Goal: Information Seeking & Learning: Check status

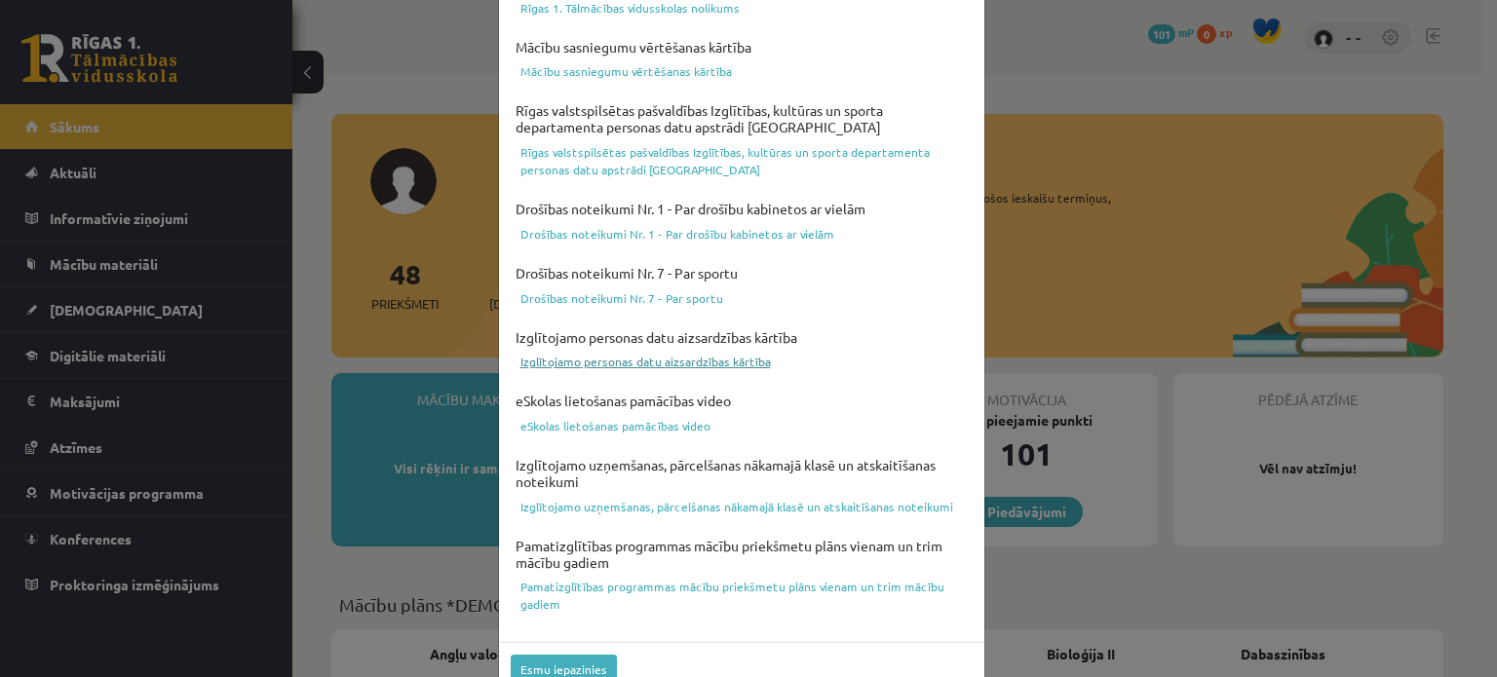
scroll to position [725, 0]
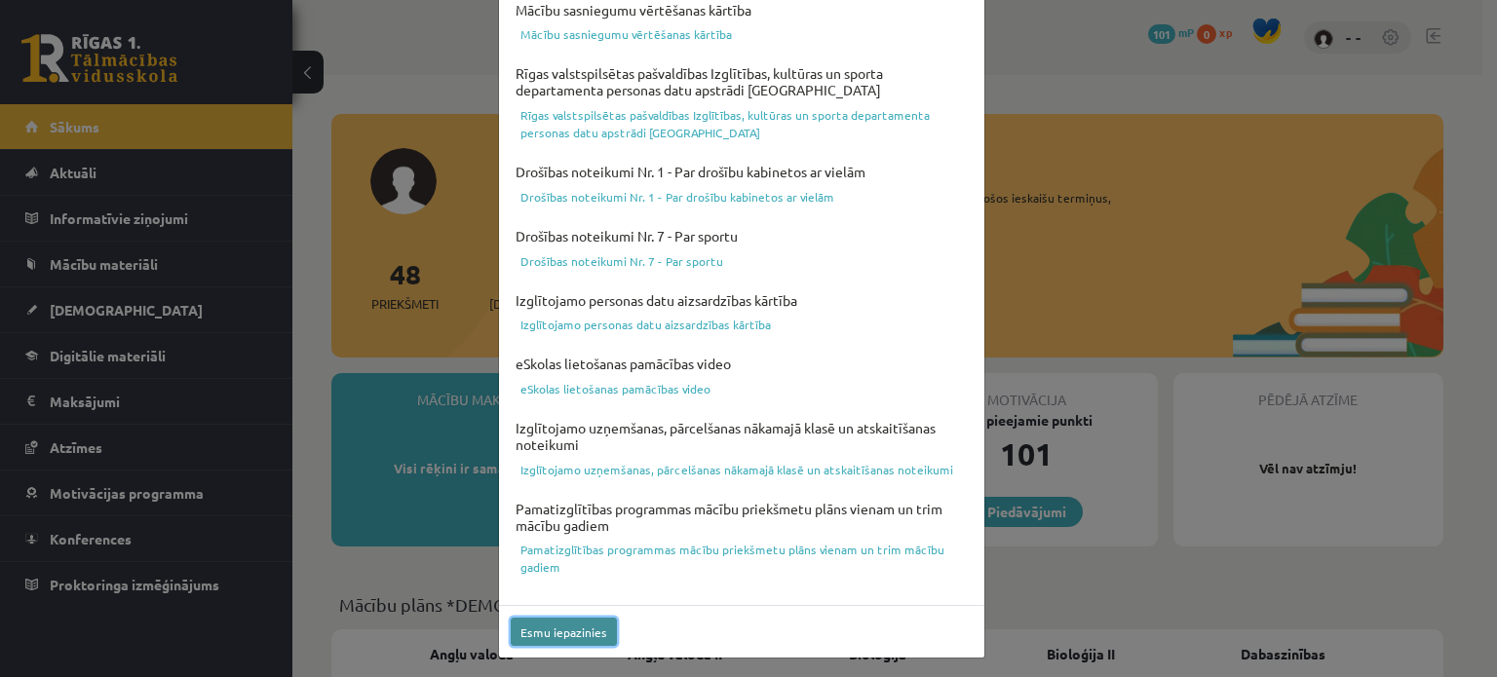
click at [559, 631] on button "Esmu iepazinies" at bounding box center [564, 632] width 106 height 28
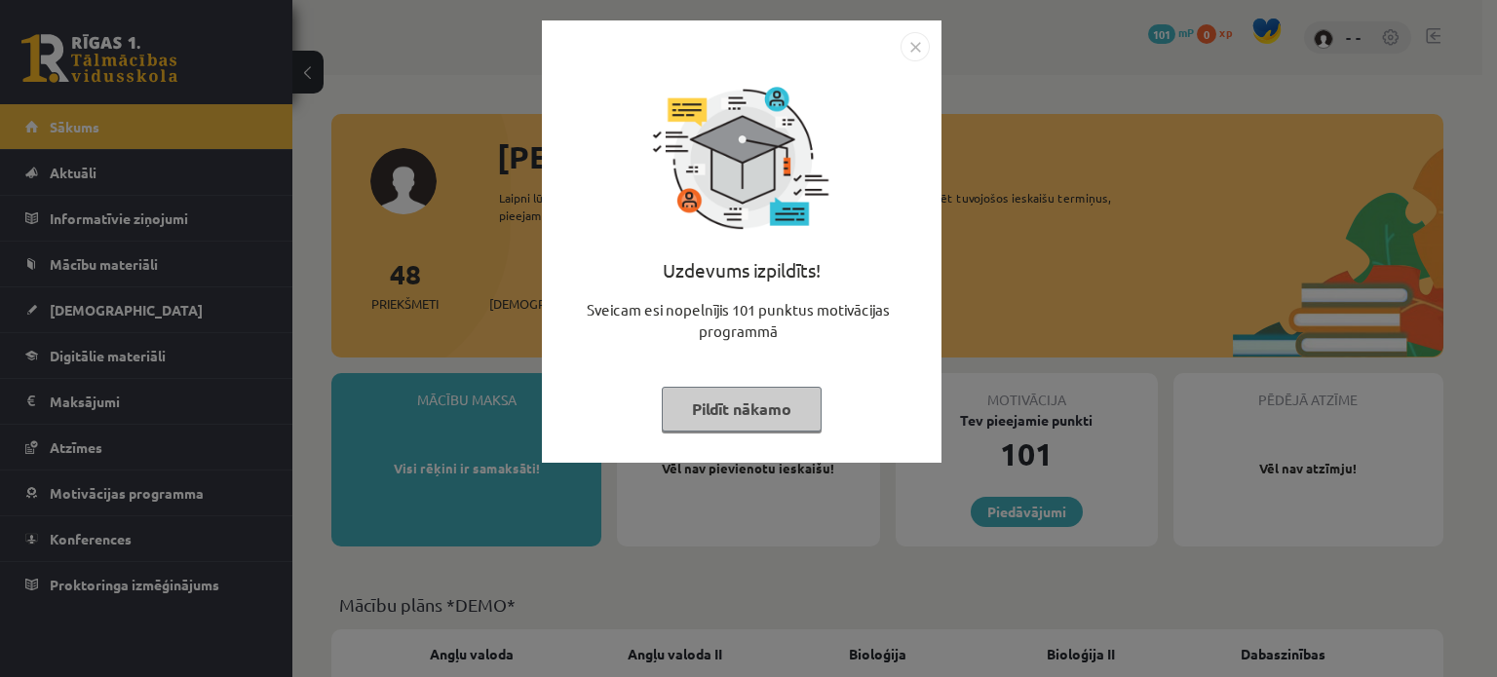
click at [904, 42] on img "Close" at bounding box center [915, 46] width 29 height 29
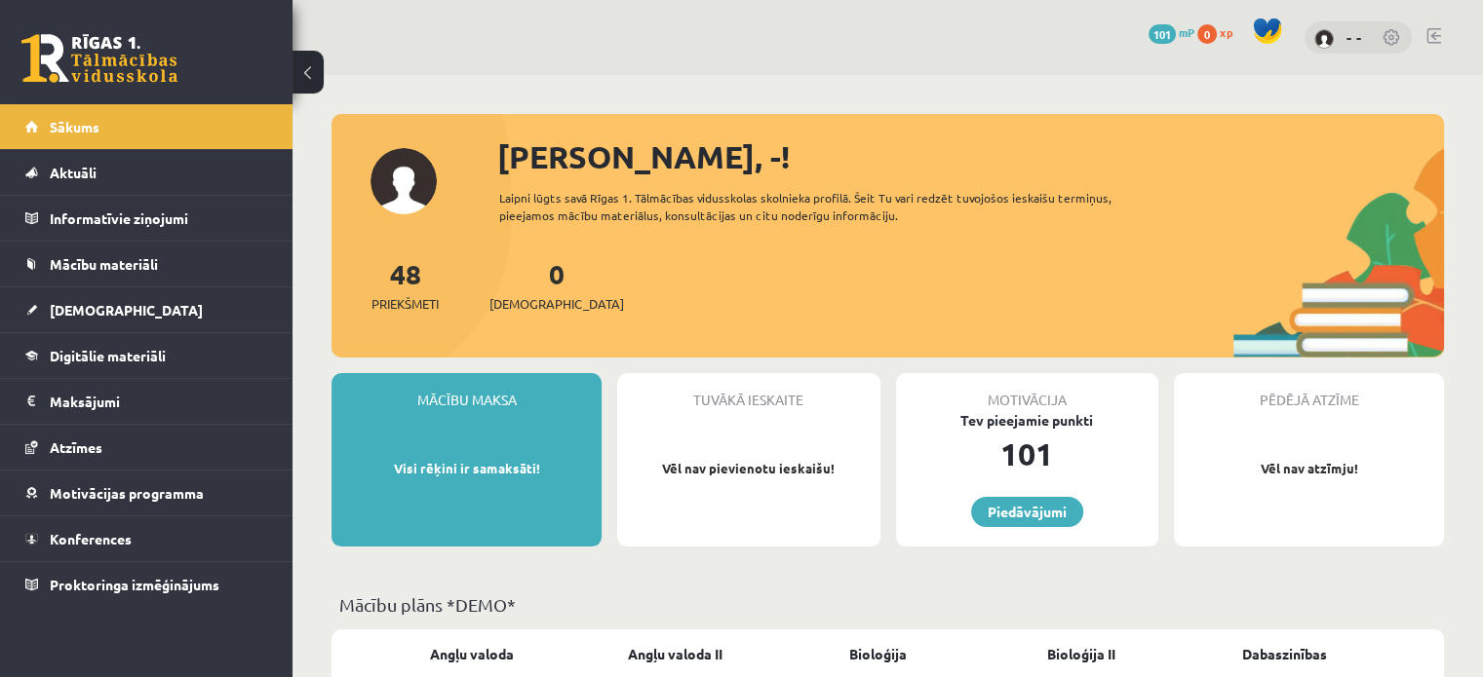
click at [461, 472] on p "Visi rēķini ir samaksāti!" at bounding box center [466, 468] width 251 height 19
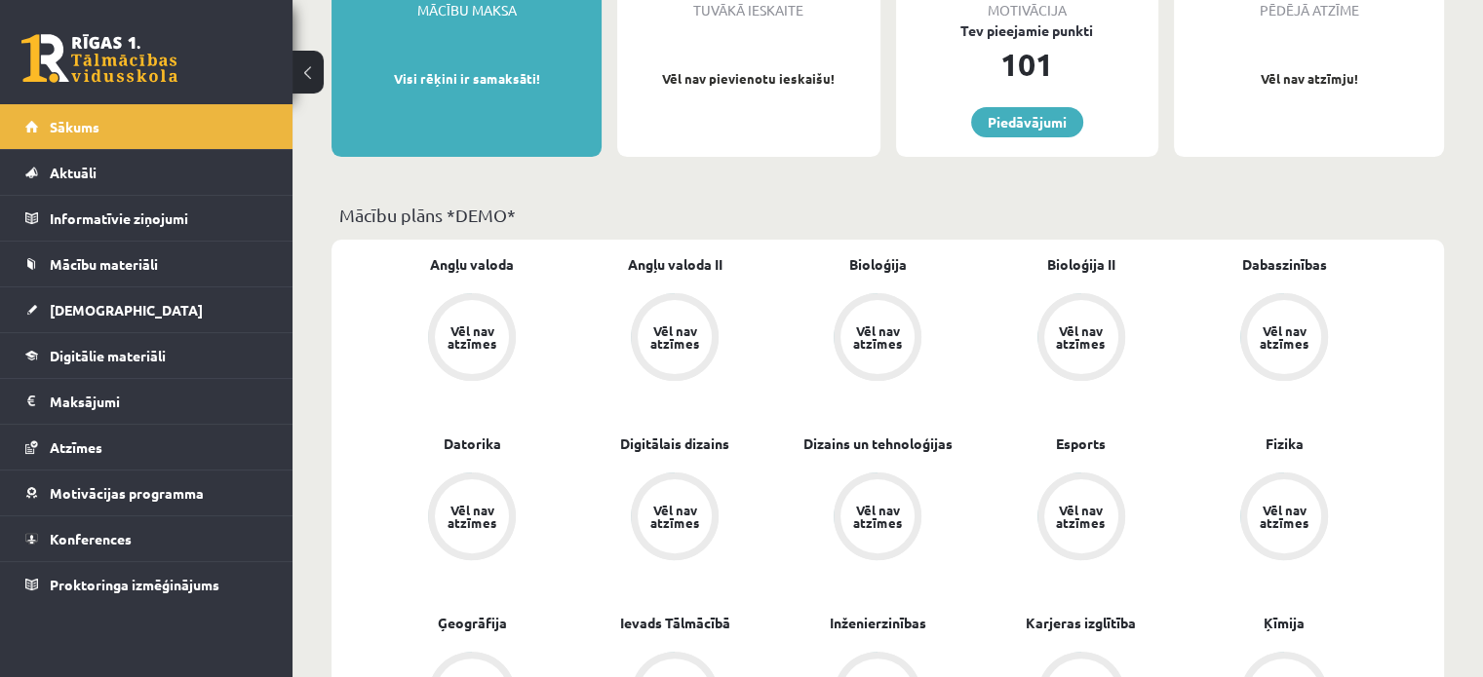
click at [464, 350] on div "Vēl nav atzīmes" at bounding box center [471, 337] width 55 height 25
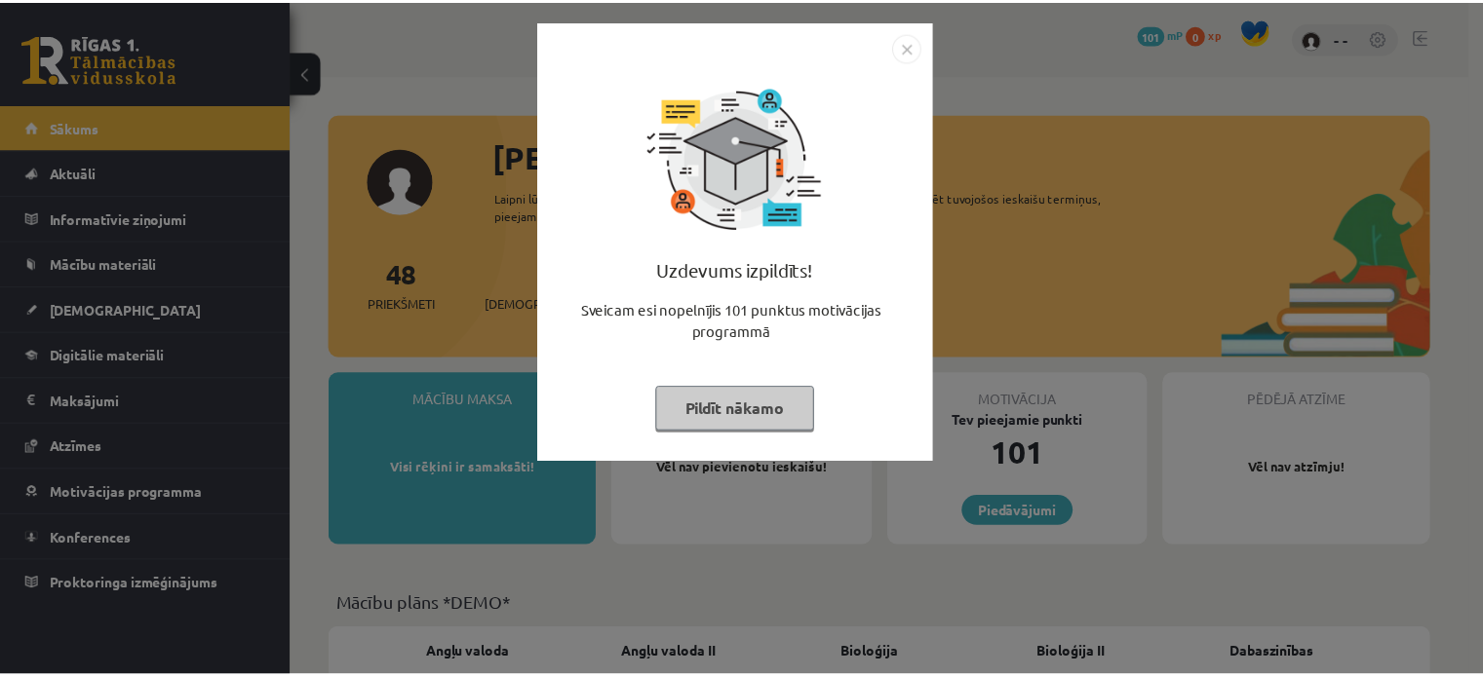
scroll to position [370, 0]
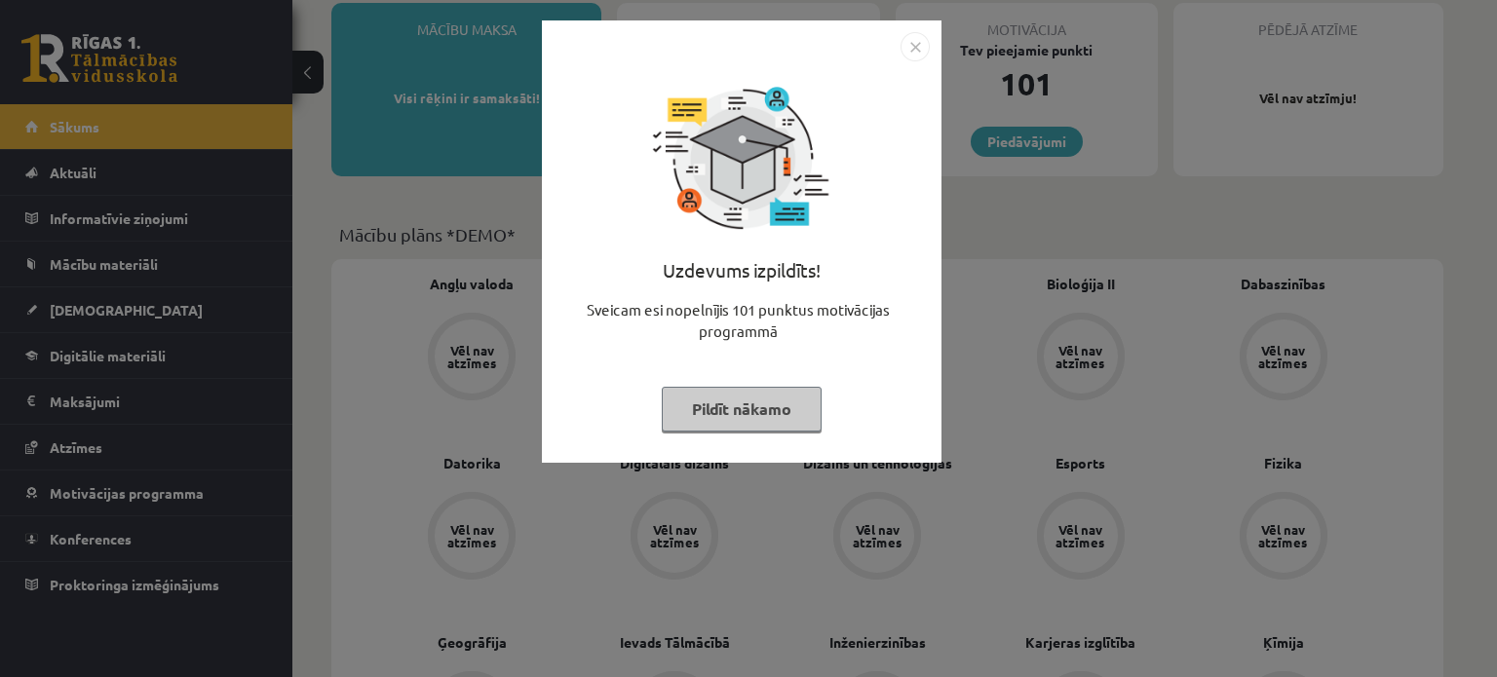
click at [721, 419] on button "Pildīt nākamo" at bounding box center [742, 409] width 160 height 45
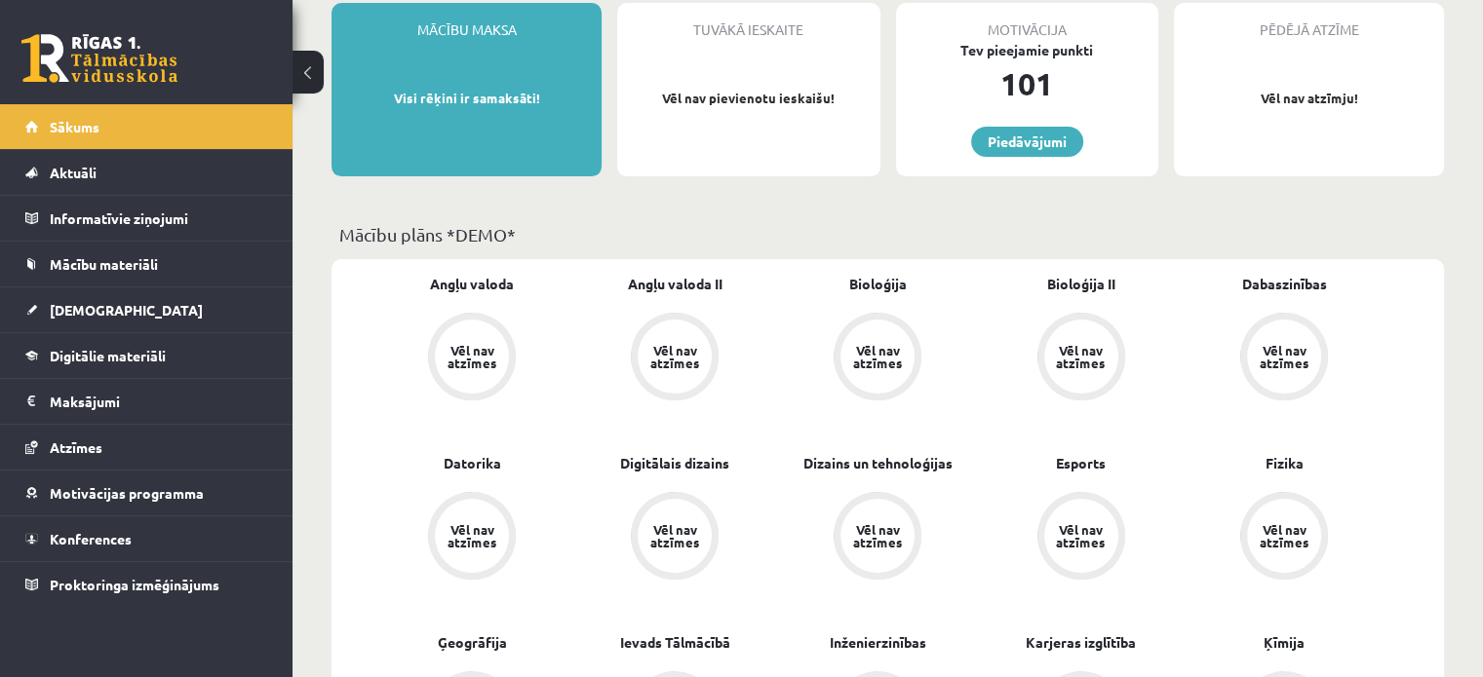
click at [675, 388] on div "Vēl nav atzīmes" at bounding box center [674, 357] width 74 height 74
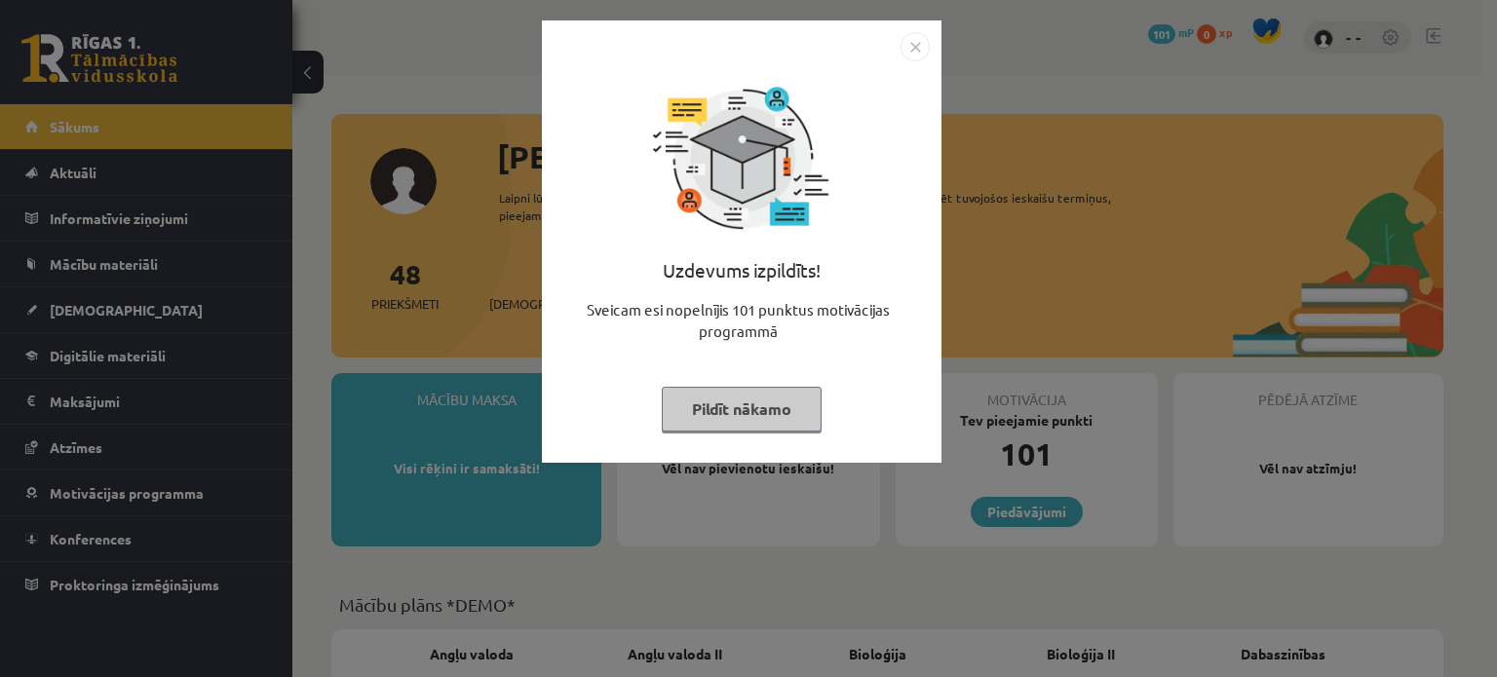
scroll to position [370, 0]
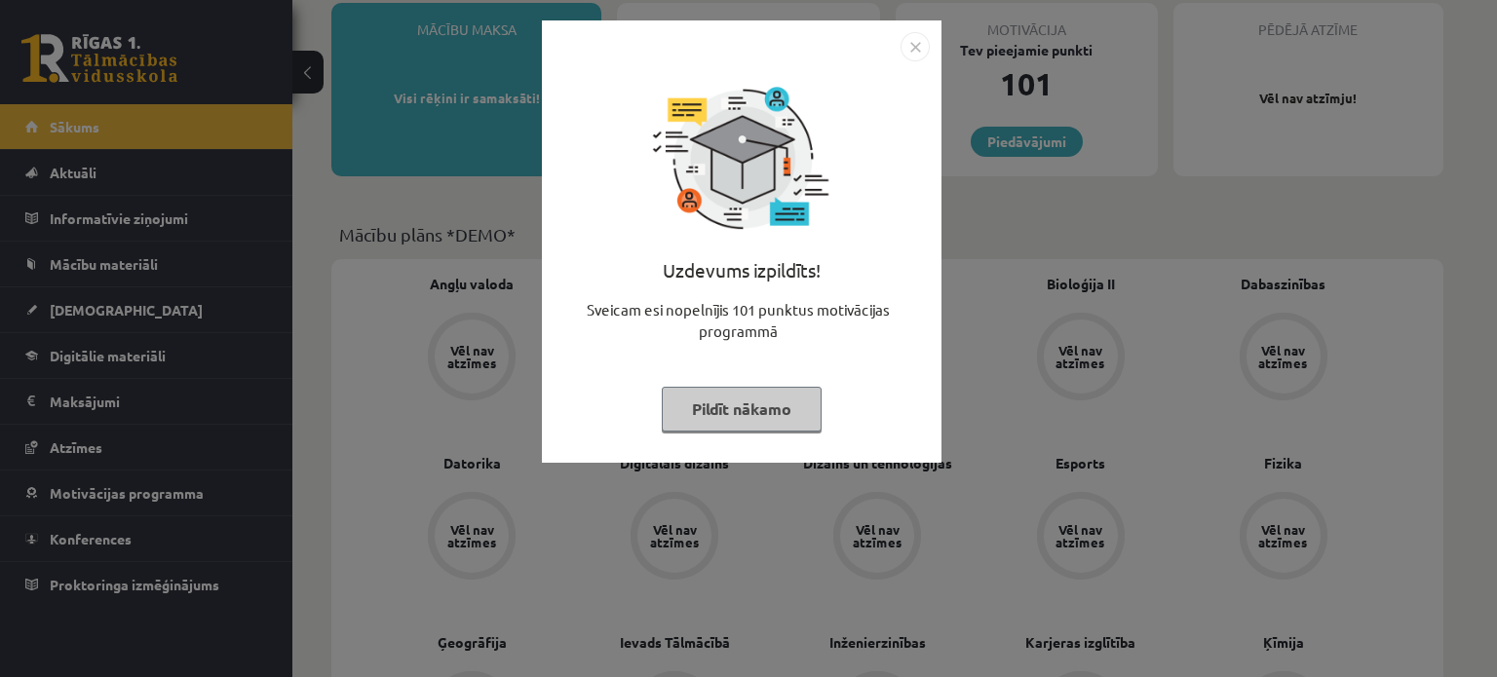
click at [908, 50] on img "Close" at bounding box center [915, 46] width 29 height 29
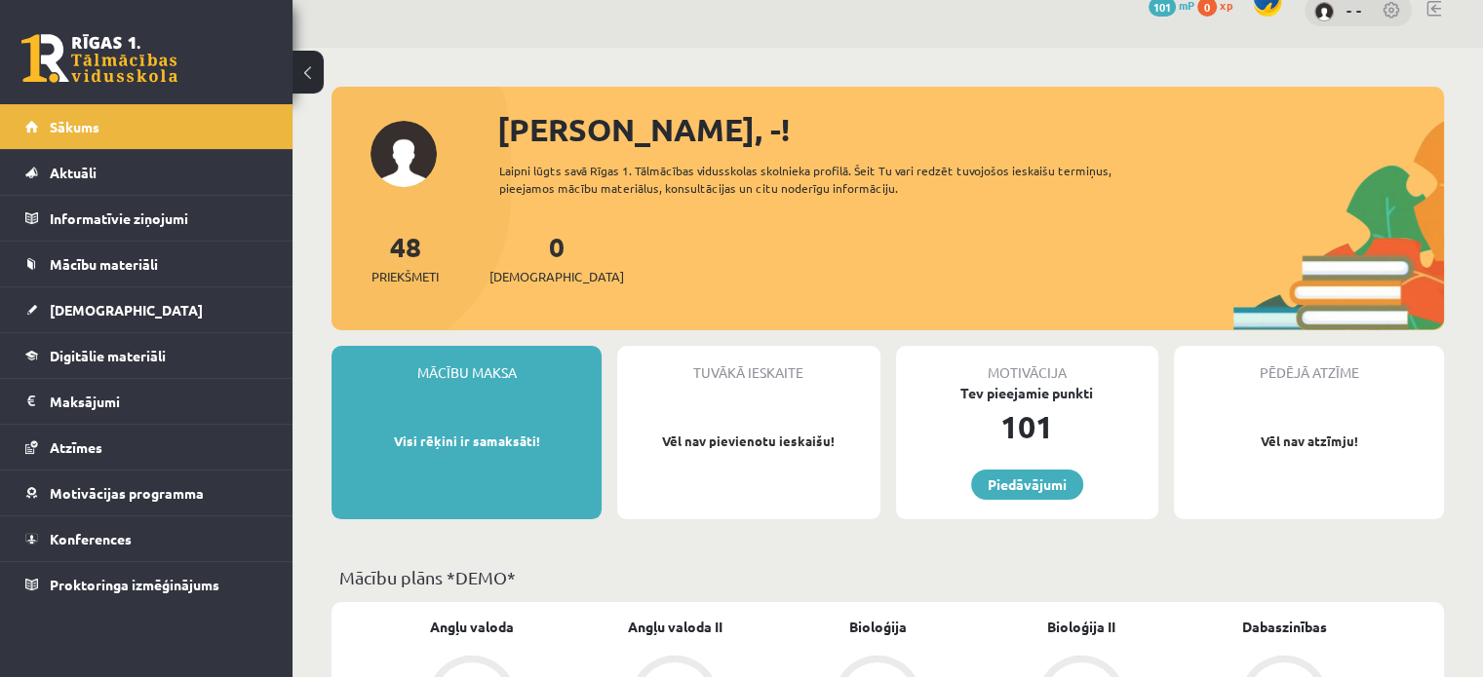
scroll to position [0, 0]
